Goal: Task Accomplishment & Management: Manage account settings

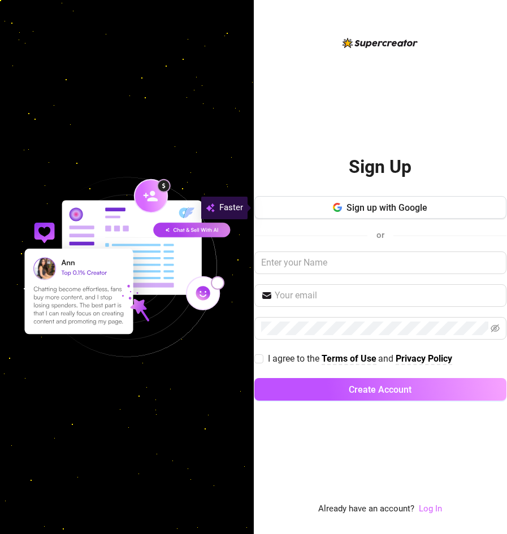
click at [431, 510] on link "Log In" at bounding box center [429, 508] width 23 height 10
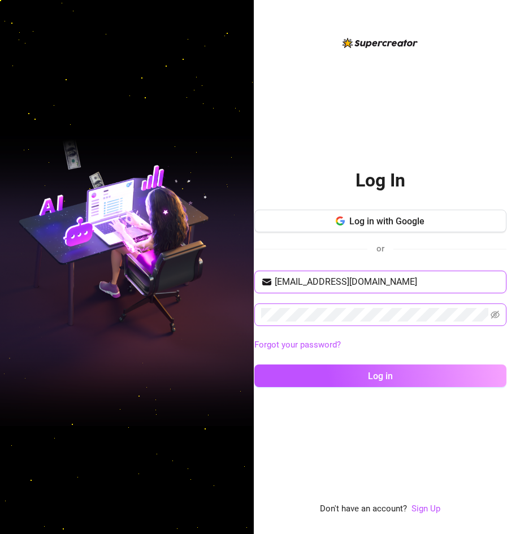
type input "[EMAIL_ADDRESS][DOMAIN_NAME]"
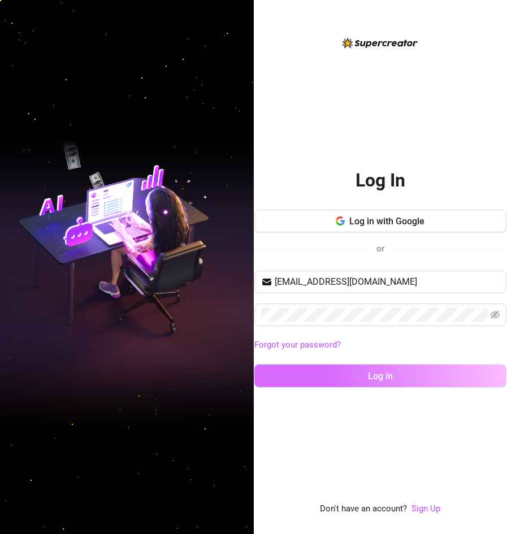
click at [291, 376] on button "Log in" at bounding box center [380, 375] width 252 height 23
